Goal: Find specific fact: Find specific fact

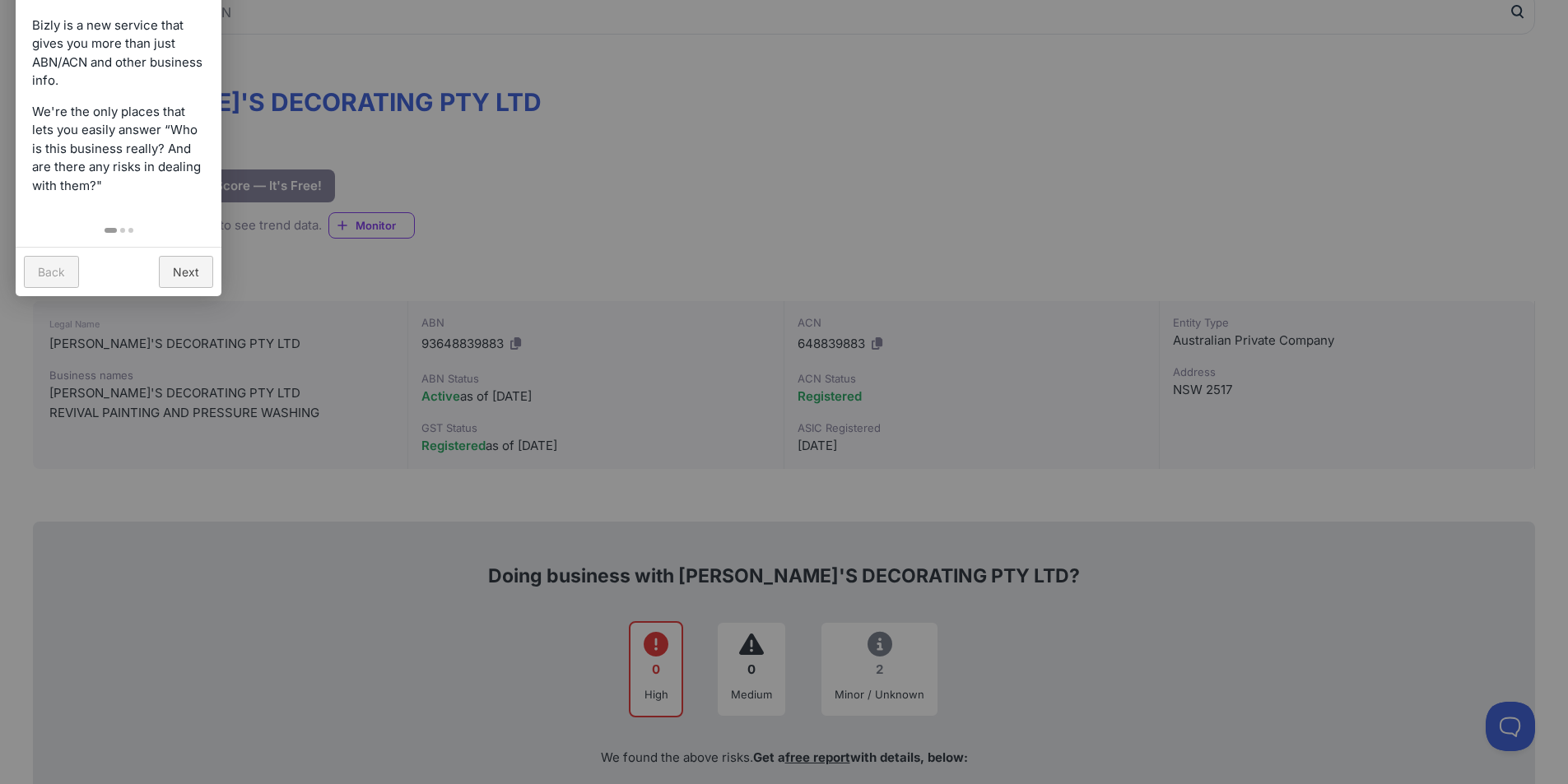
click at [408, 262] on div at bounding box center [784, 392] width 1568 height 784
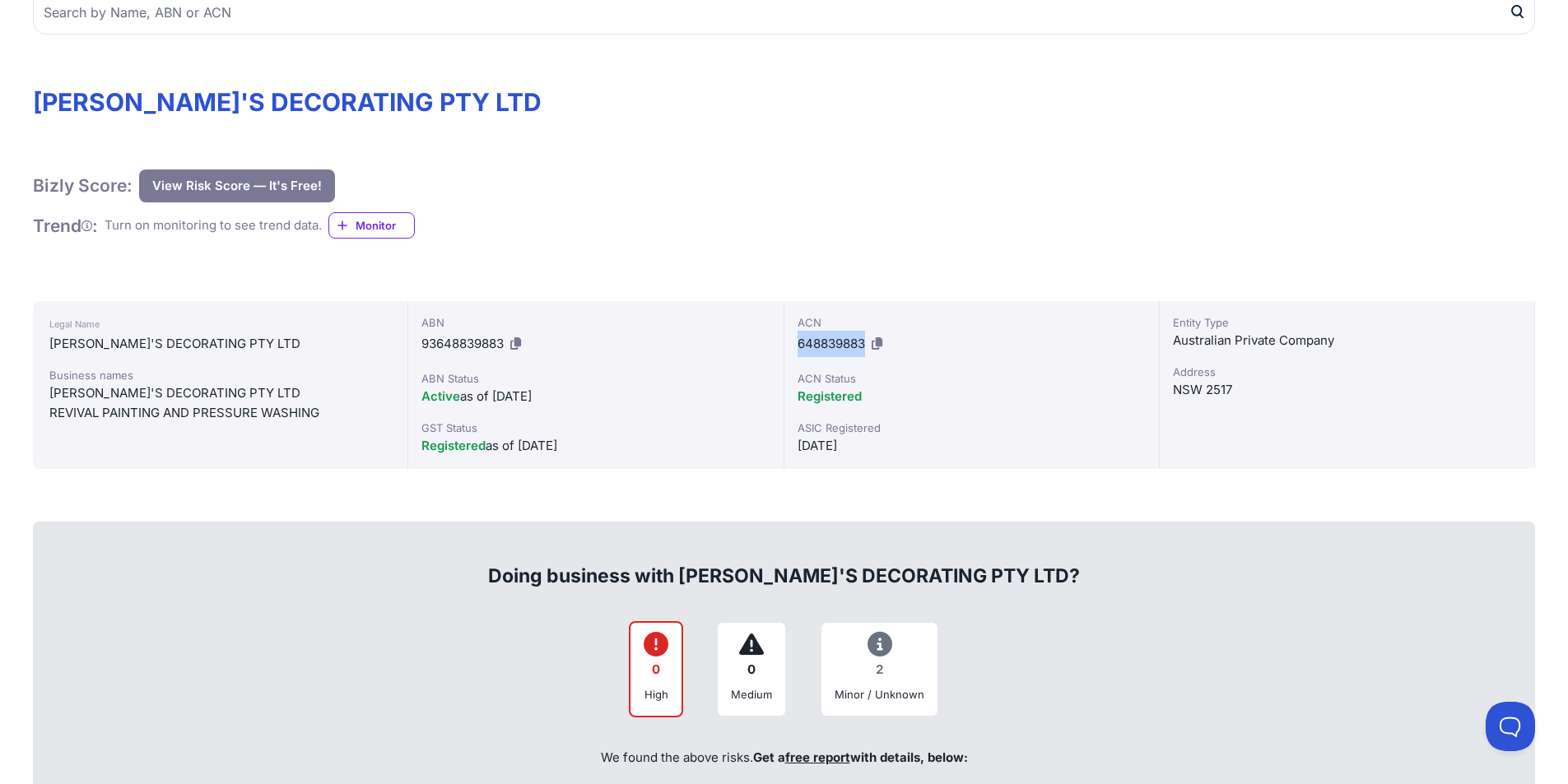
drag, startPoint x: 798, startPoint y: 342, endPoint x: 865, endPoint y: 343, distance: 67.0
click at [865, 343] on span "648839883" at bounding box center [831, 344] width 67 height 16
copy span "648839883"
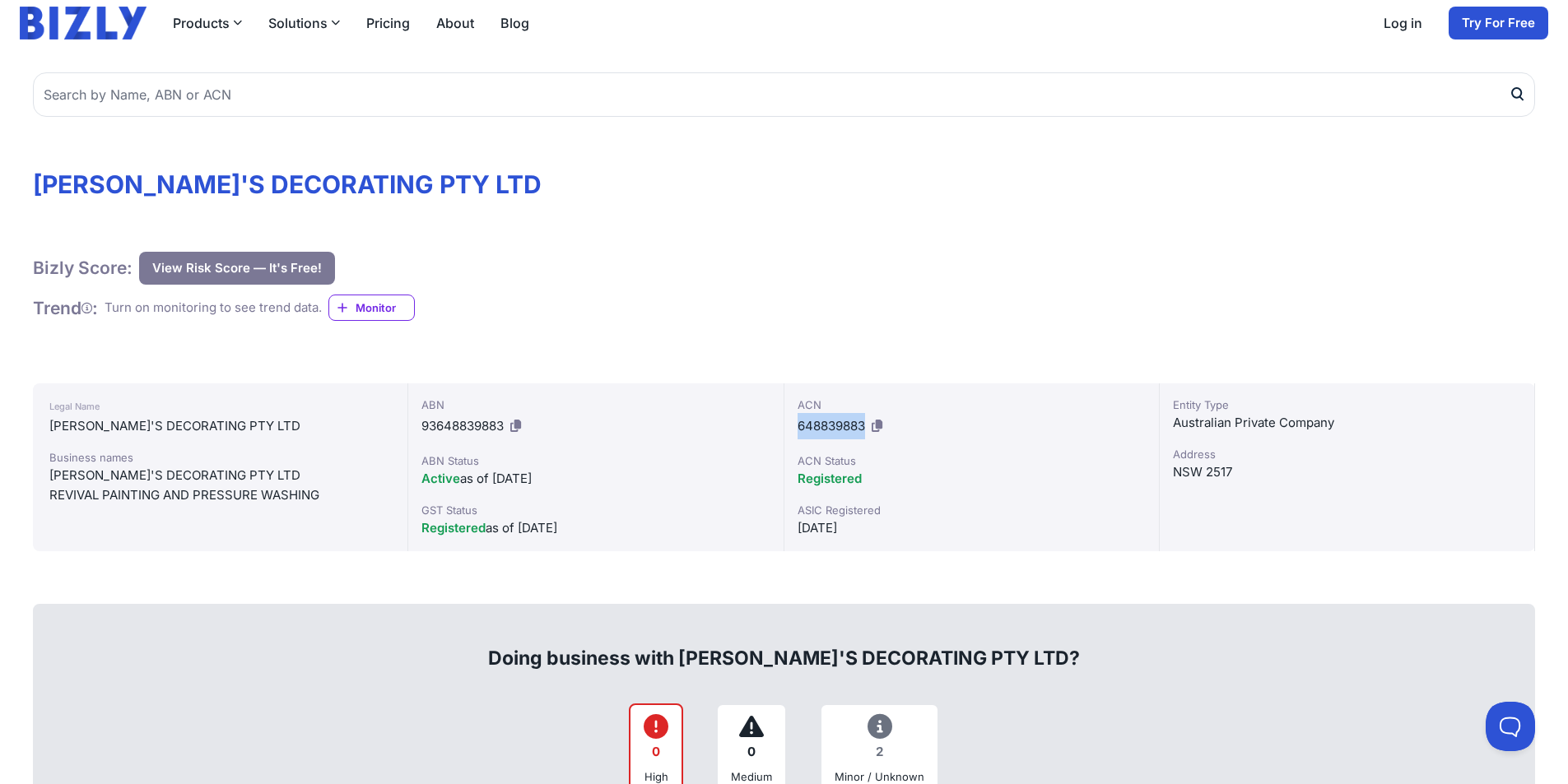
drag, startPoint x: 793, startPoint y: 426, endPoint x: 865, endPoint y: 426, distance: 72.0
click at [865, 426] on div "ACN 648839883 ACN Status Registered ASIC Registered [DATE]" at bounding box center [972, 467] width 375 height 168
copy span "648839883"
